Goal: Task Accomplishment & Management: Use online tool/utility

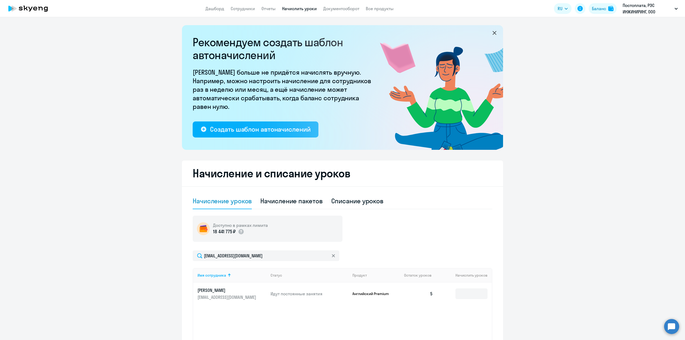
select select "10"
click at [243, 8] on link "Сотрудники" at bounding box center [243, 8] width 24 height 5
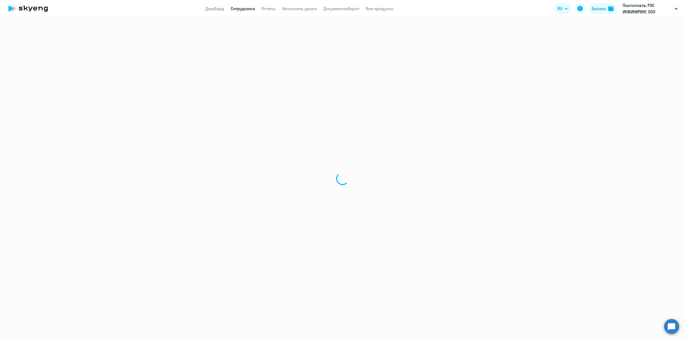
select select "30"
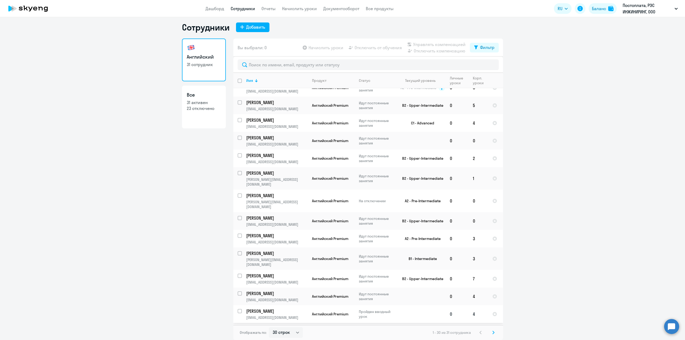
scroll to position [52, 0]
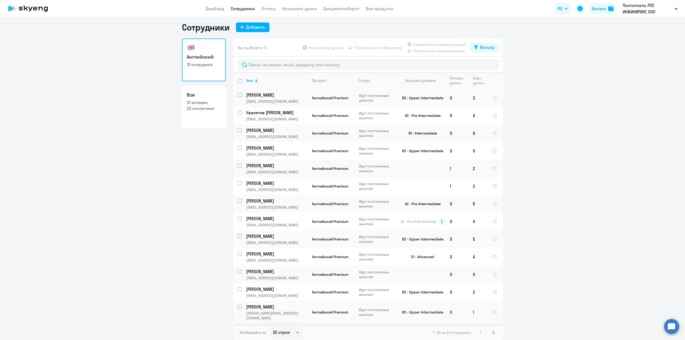
click at [238, 307] on input "select row 20510059" at bounding box center [243, 310] width 11 height 11
checkbox input "true"
click at [334, 51] on div "Начислить уроки Отключить от обучения Управлять компенсацией Отключить компенса…" at bounding box center [385, 47] width 168 height 13
click at [330, 49] on span "Начислить уроки" at bounding box center [325, 47] width 35 height 6
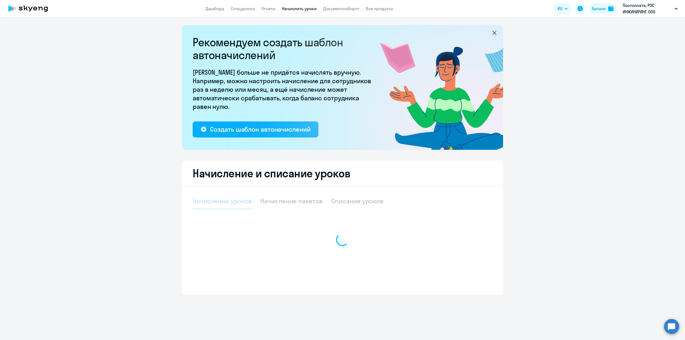
select select "10"
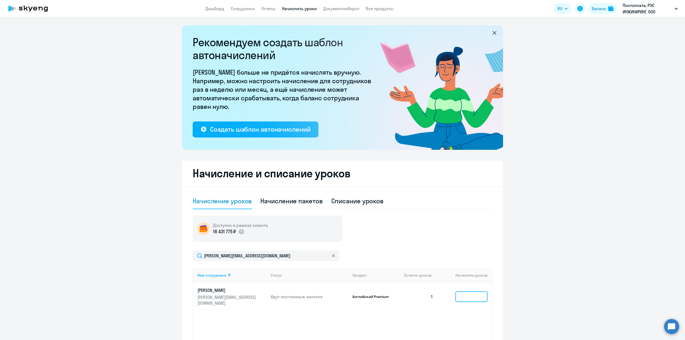
click at [468, 299] on input at bounding box center [471, 296] width 32 height 11
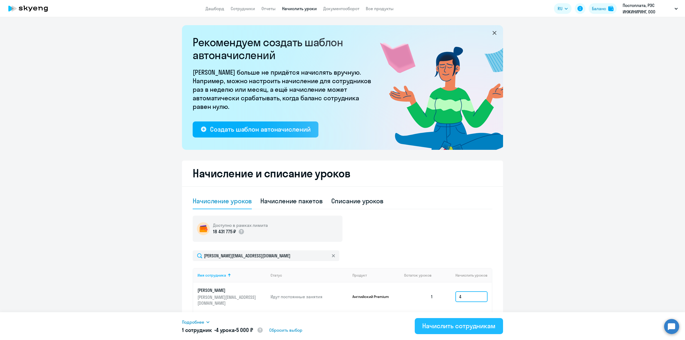
type input "4"
click at [435, 329] on div "Начислить сотрудникам" at bounding box center [458, 326] width 73 height 9
